Goal: Task Accomplishment & Management: Complete application form

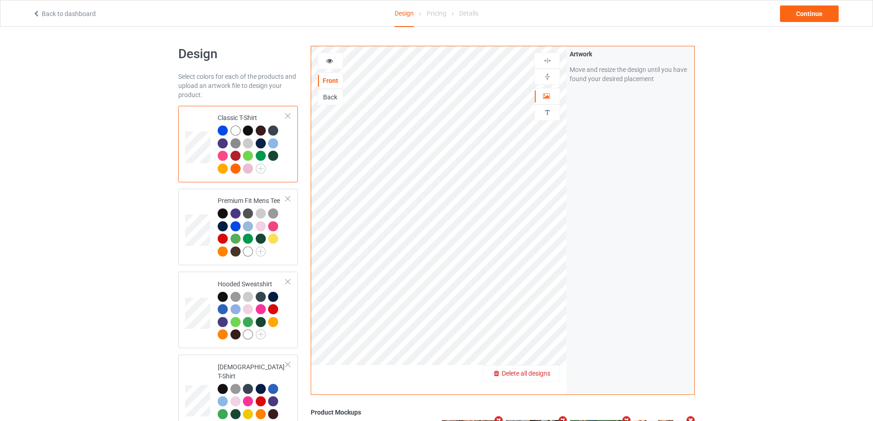
click at [544, 373] on span "Delete all designs" at bounding box center [526, 373] width 49 height 7
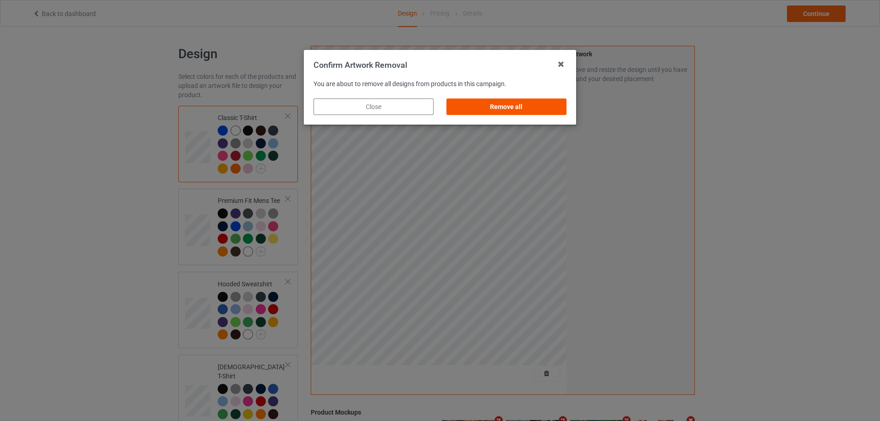
click at [524, 104] on div "Remove all" at bounding box center [507, 107] width 120 height 17
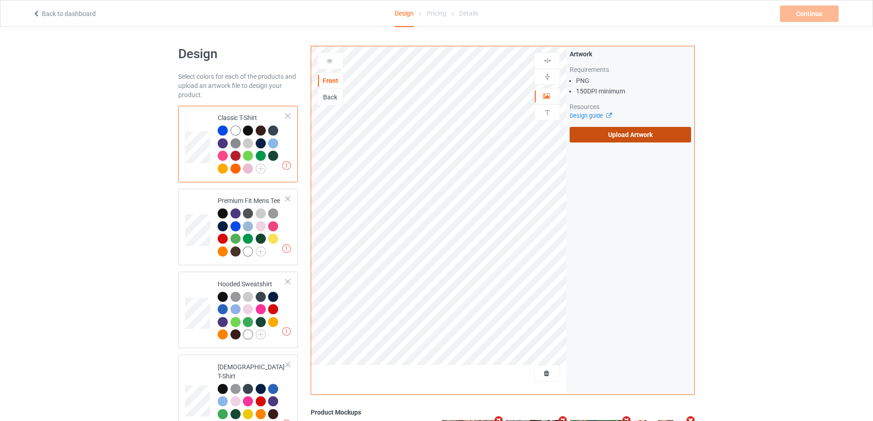
click at [619, 130] on label "Upload Artwork" at bounding box center [631, 135] width 122 height 16
click at [0, 0] on input "Upload Artwork" at bounding box center [0, 0] width 0 height 0
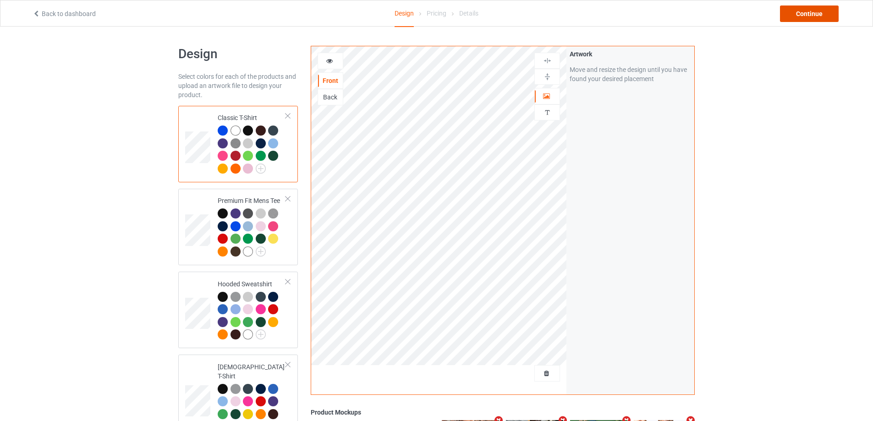
click at [804, 21] on div "Continue" at bounding box center [809, 14] width 59 height 17
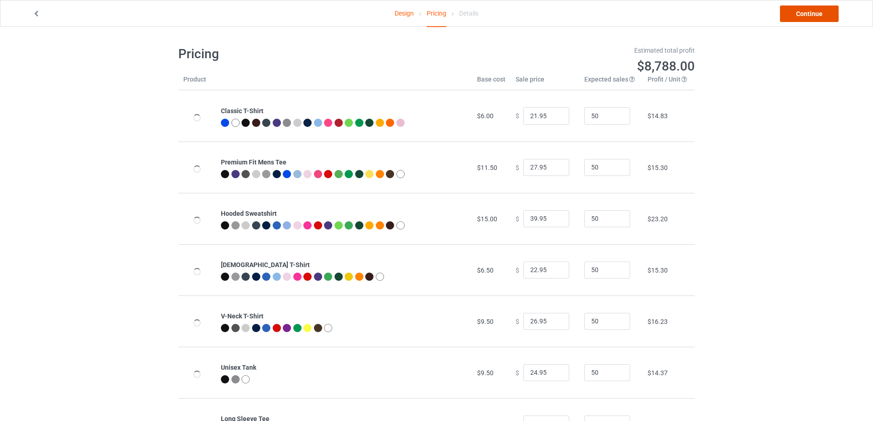
click at [804, 17] on link "Continue" at bounding box center [809, 14] width 59 height 17
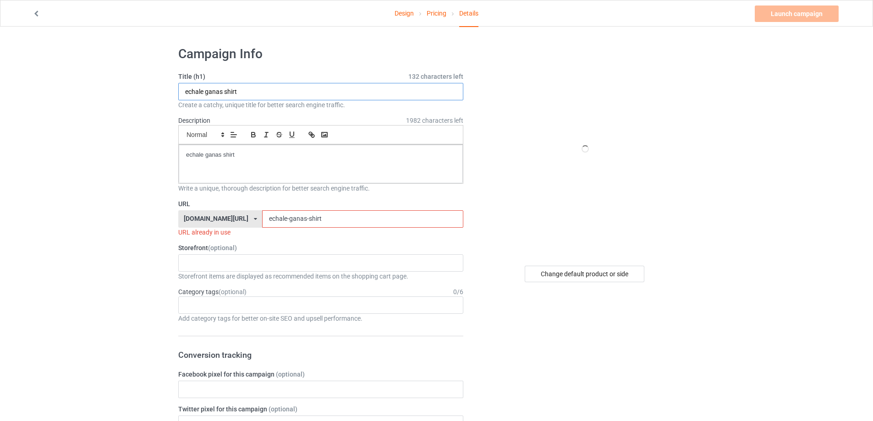
paste input "Free Dr [PERSON_NAME]"
drag, startPoint x: 257, startPoint y: 95, endPoint x: 145, endPoint y: 100, distance: 112.0
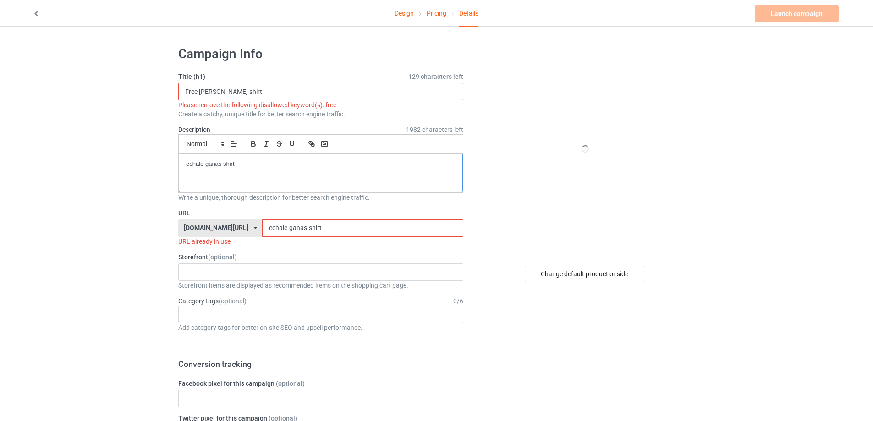
drag, startPoint x: 132, startPoint y: 157, endPoint x: 126, endPoint y: 156, distance: 6.6
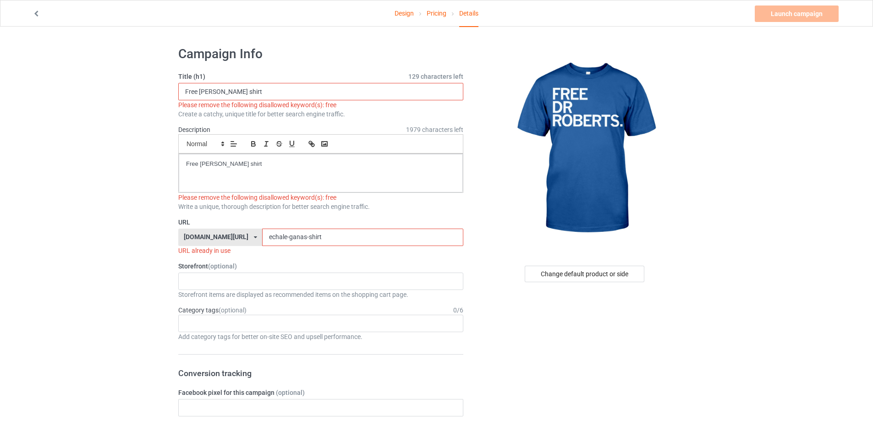
click at [201, 93] on input "Free [PERSON_NAME] shirt" at bounding box center [320, 91] width 285 height 17
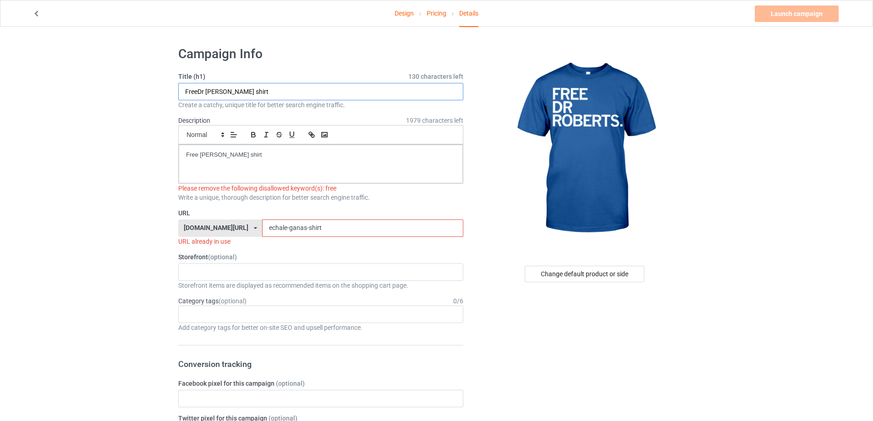
type input "FreeDr [PERSON_NAME] shirt"
click at [201, 156] on p "Free [PERSON_NAME] shirt" at bounding box center [321, 155] width 270 height 9
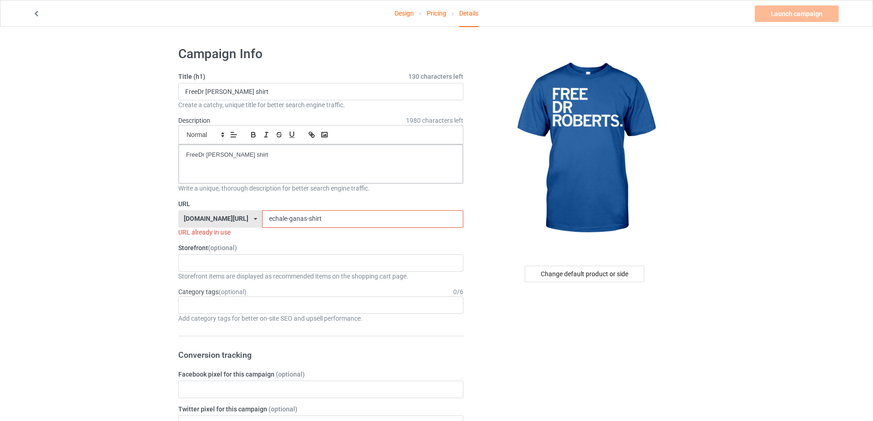
drag, startPoint x: 219, startPoint y: 221, endPoint x: 193, endPoint y: 221, distance: 25.7
click at [193, 221] on div "[DOMAIN_NAME][URL] [DOMAIN_NAME][URL] [DOMAIN_NAME][URL] 5cd2f964b197f721e1cad2…" at bounding box center [320, 218] width 285 height 17
paste input "Free [PERSON_NAME]"
click at [262, 217] on input "Free [PERSON_NAME] shirt" at bounding box center [362, 218] width 201 height 17
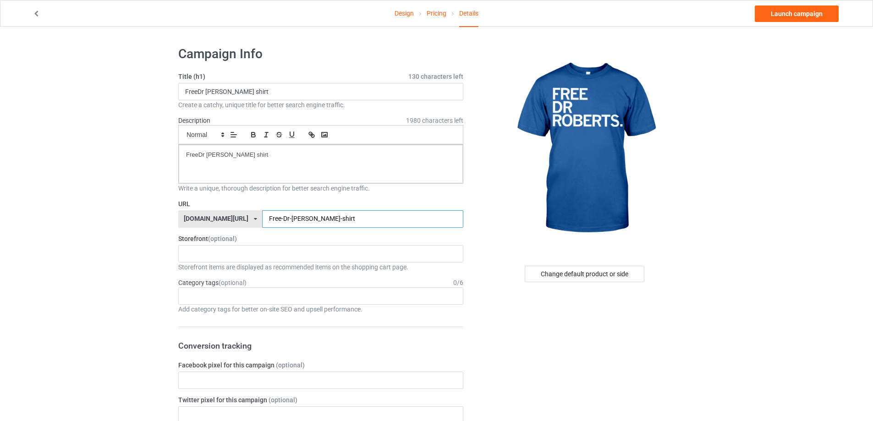
type input "Free-Dr-[PERSON_NAME]-shirt"
click at [784, 3] on div "Design Pricing Details Launch campaign" at bounding box center [436, 13] width 821 height 26
click at [779, 11] on link "Launch campaign" at bounding box center [797, 14] width 84 height 17
